Goal: Task Accomplishment & Management: Manage account settings

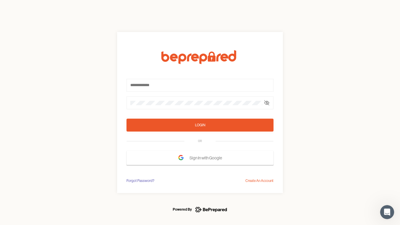
click at [200, 112] on form "Login OR Sign In with Google" at bounding box center [199, 107] width 147 height 115
click at [267, 103] on icon at bounding box center [266, 102] width 5 height 5
click at [200, 125] on div "Login" at bounding box center [200, 125] width 10 height 6
click at [200, 158] on span "Sign In with Google" at bounding box center [206, 157] width 35 height 11
click at [140, 180] on div "Forgot Password?" at bounding box center [140, 181] width 28 height 6
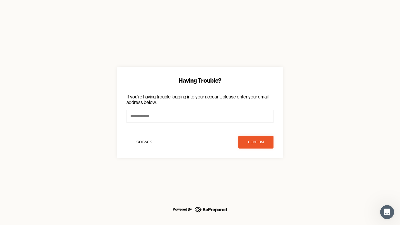
click at [259, 180] on div "Having Trouble? If you're having trouble logging into your account, please ente…" at bounding box center [200, 112] width 400 height 225
click at [387, 212] on icon "Open Intercom Messenger" at bounding box center [387, 212] width 10 height 10
